Goal: Transaction & Acquisition: Purchase product/service

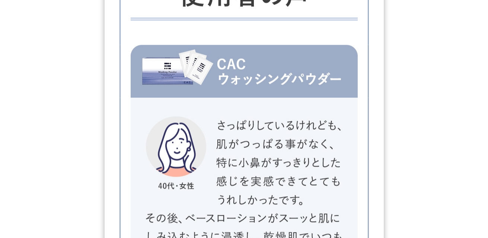
click at [205, 224] on img at bounding box center [244, 238] width 279 height 73
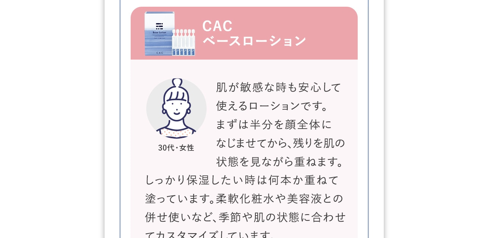
scroll to position [12687, 0]
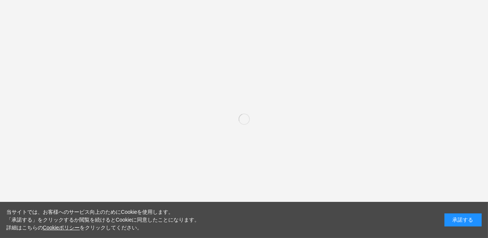
click at [456, 219] on div "承諾する" at bounding box center [462, 219] width 37 height 13
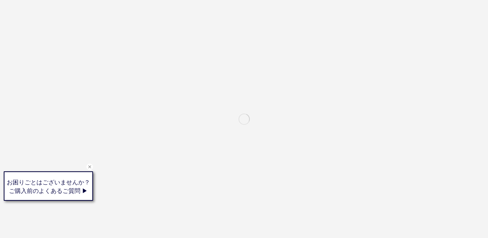
click at [89, 167] on div "閉じる" at bounding box center [89, 166] width 7 height 7
